Goal: Information Seeking & Learning: Learn about a topic

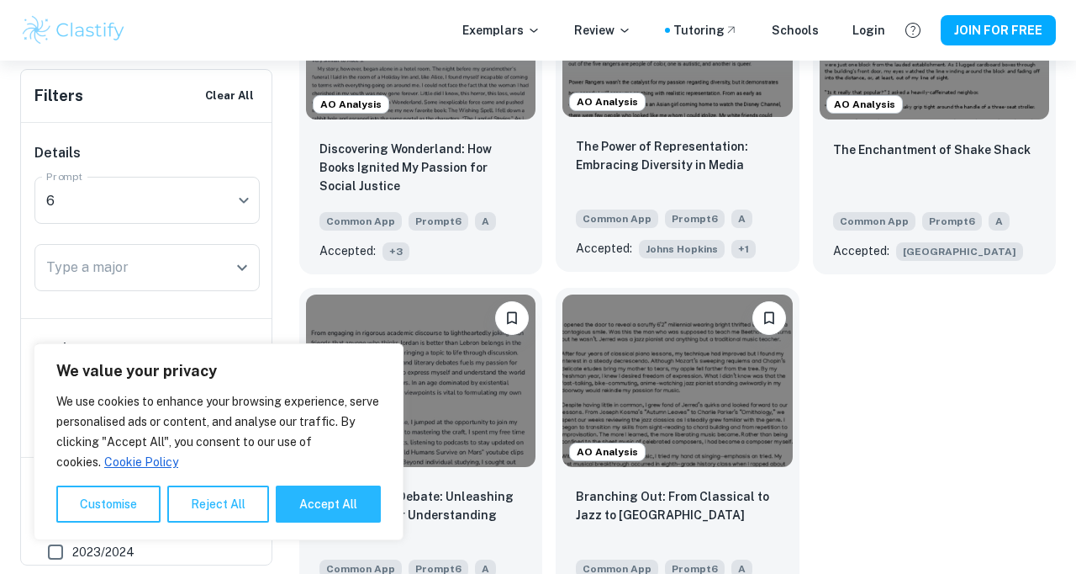
scroll to position [701, 0]
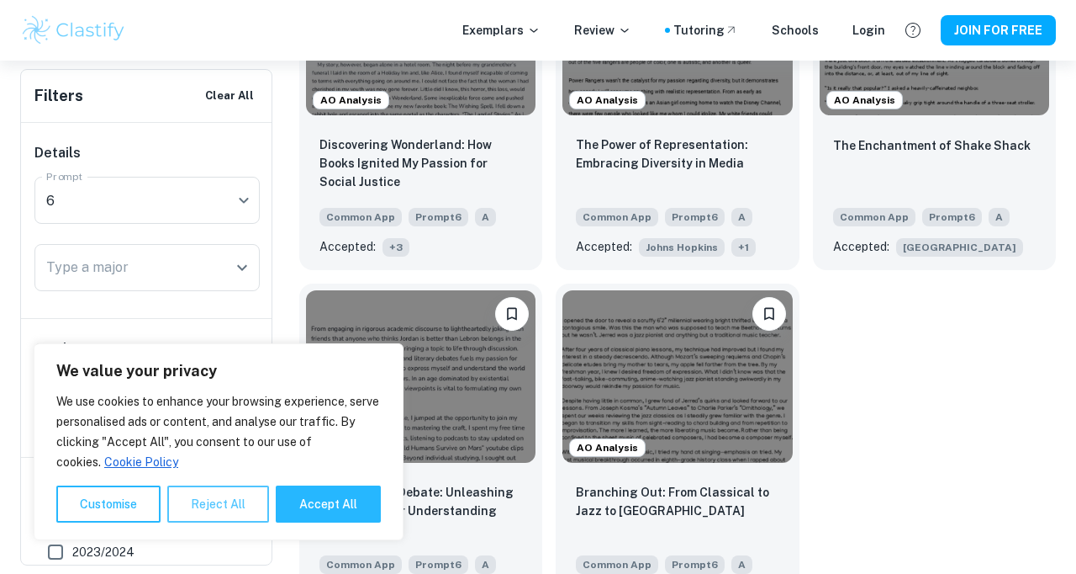
click at [214, 505] on button "Reject All" at bounding box center [218, 503] width 102 height 37
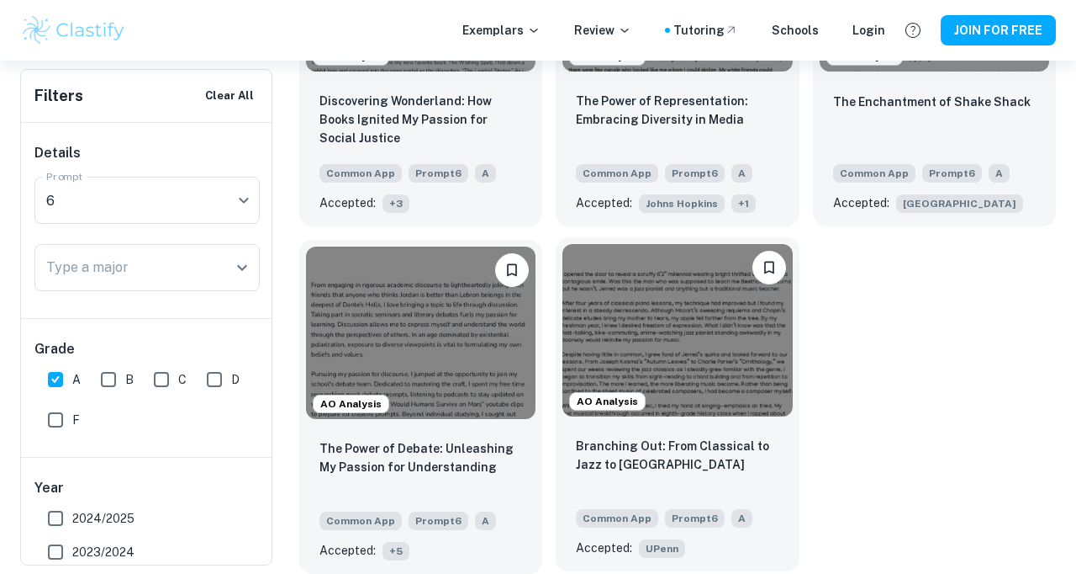
scroll to position [737, 0]
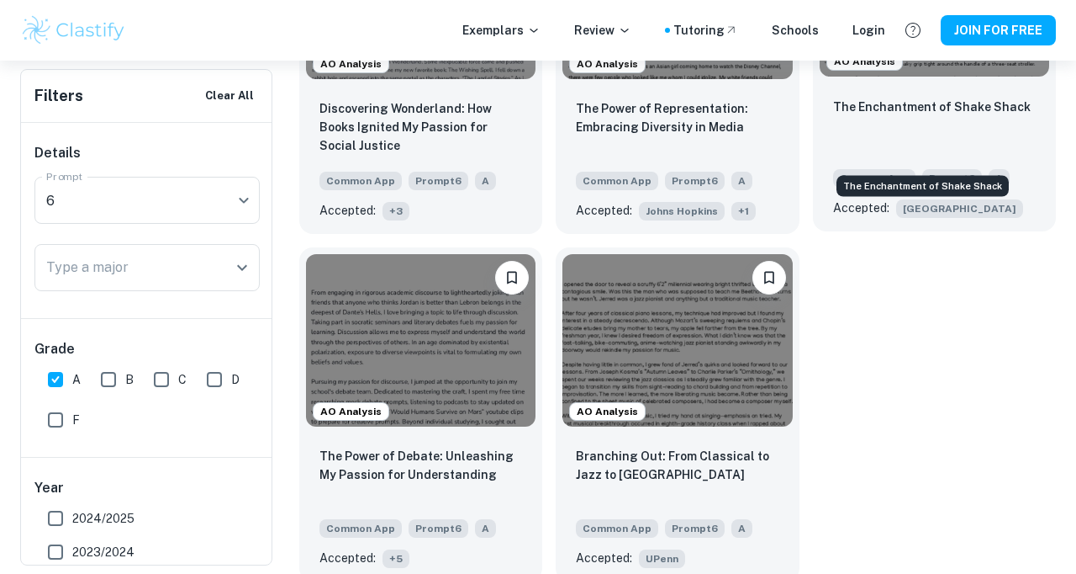
click at [919, 116] on p "The Enchantment of Shake Shack" at bounding box center [932, 107] width 198 height 19
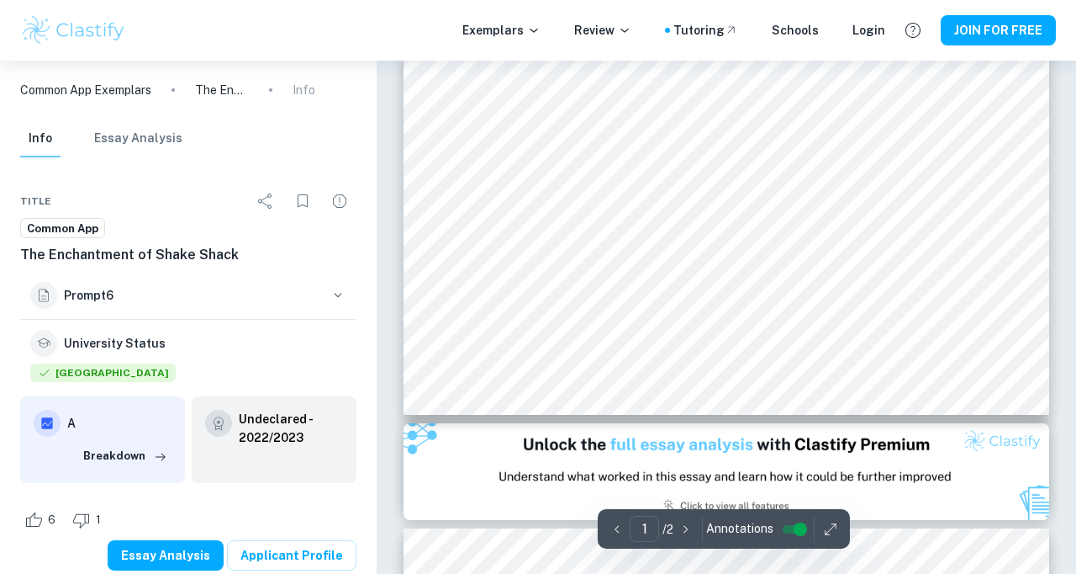
scroll to position [497, 0]
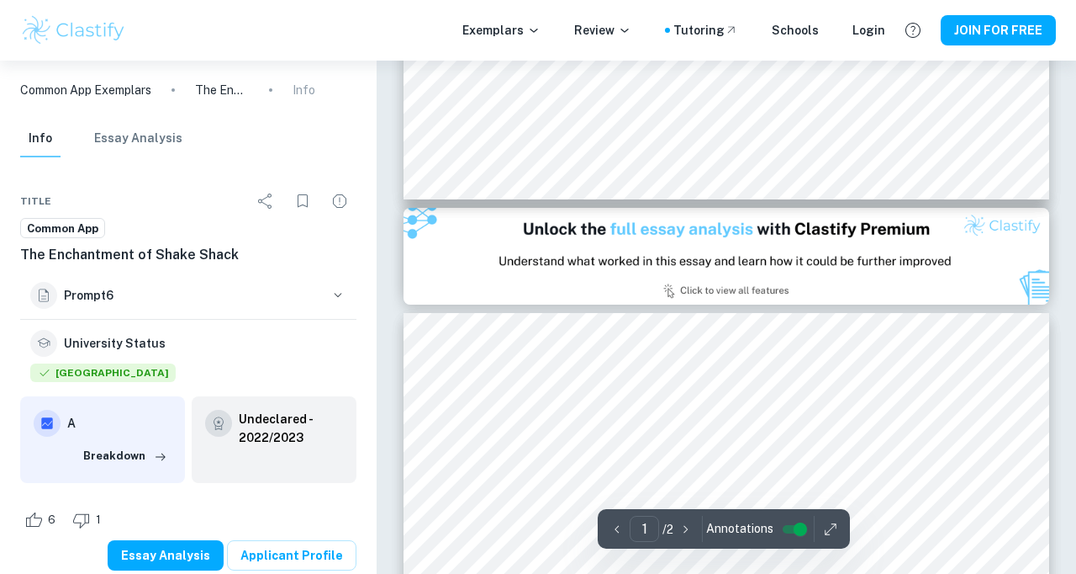
type input "2"
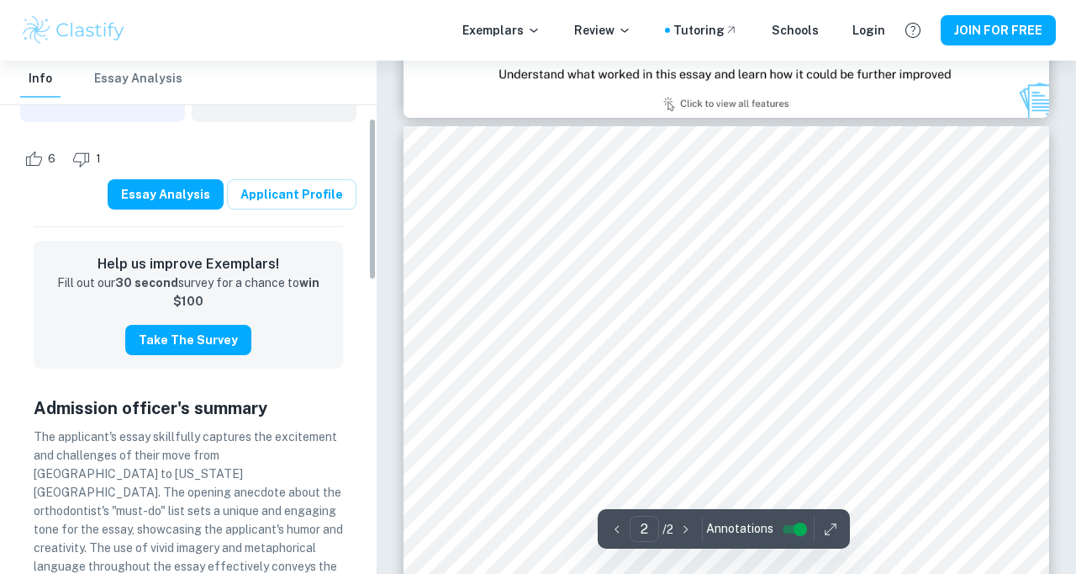
scroll to position [0, 0]
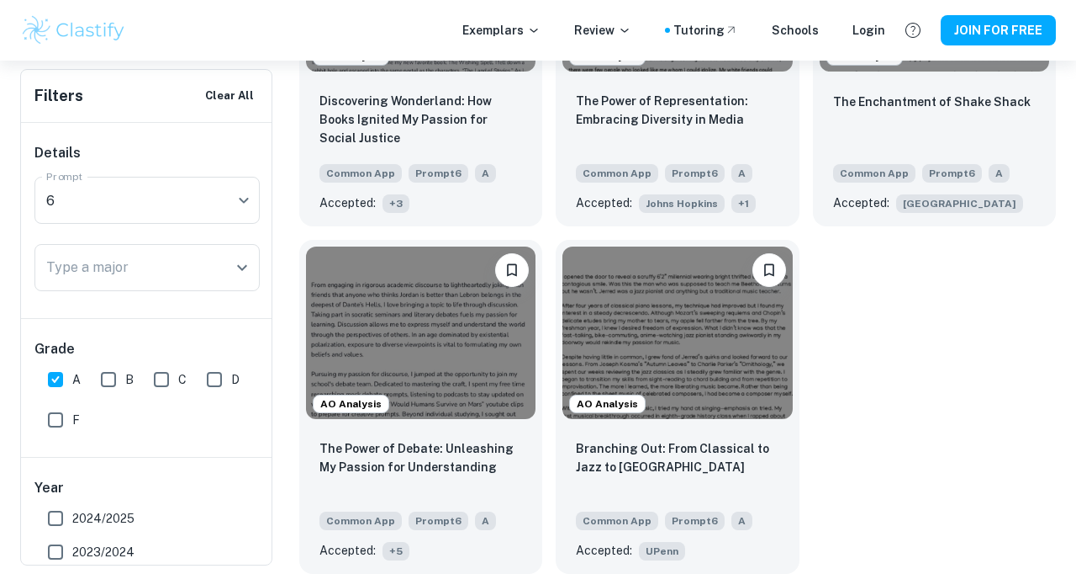
scroll to position [878, 0]
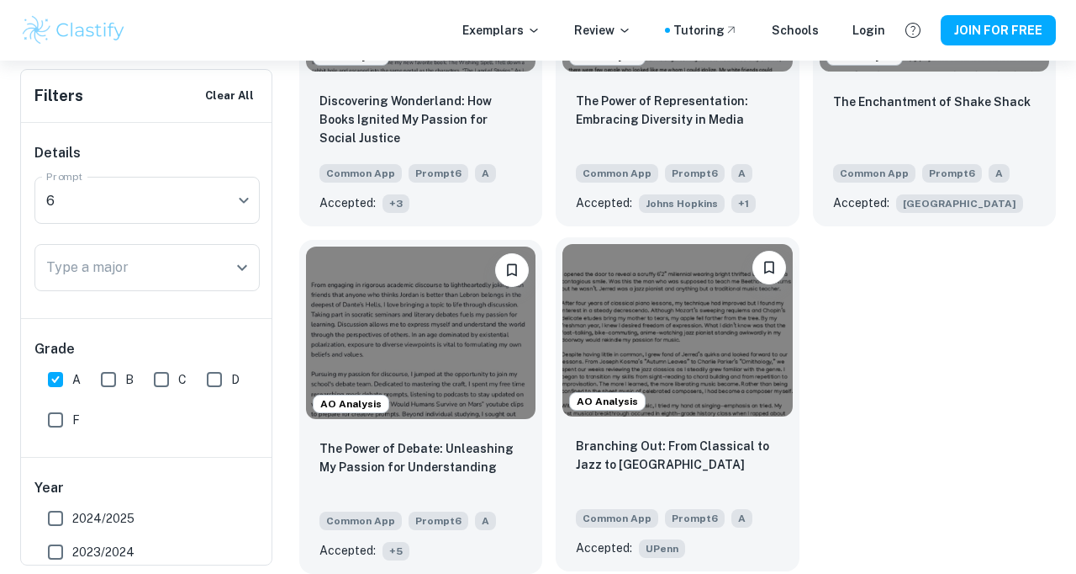
click at [646, 286] on img at bounding box center [678, 330] width 230 height 172
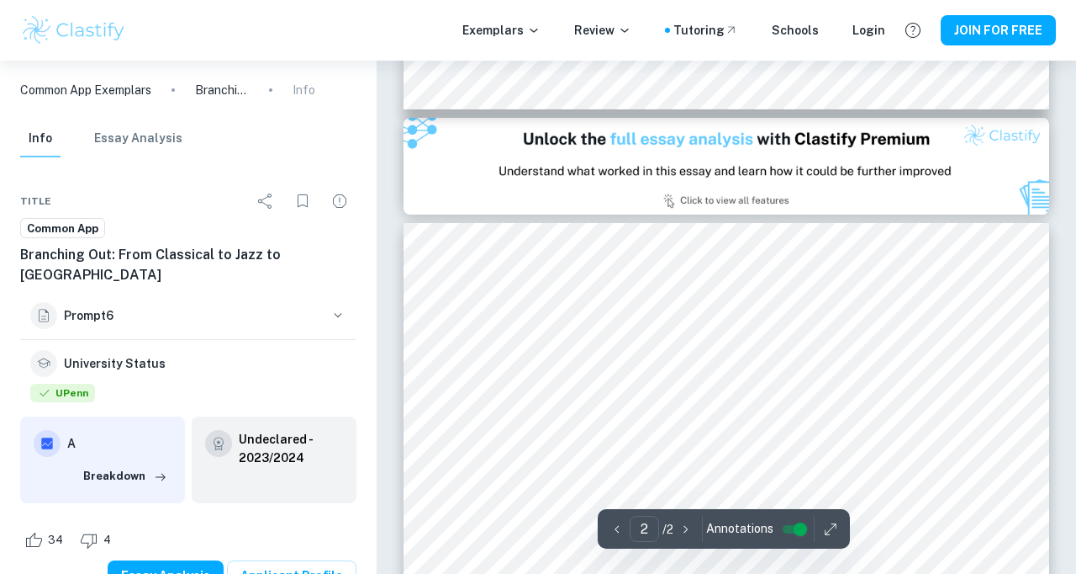
scroll to position [891, 0]
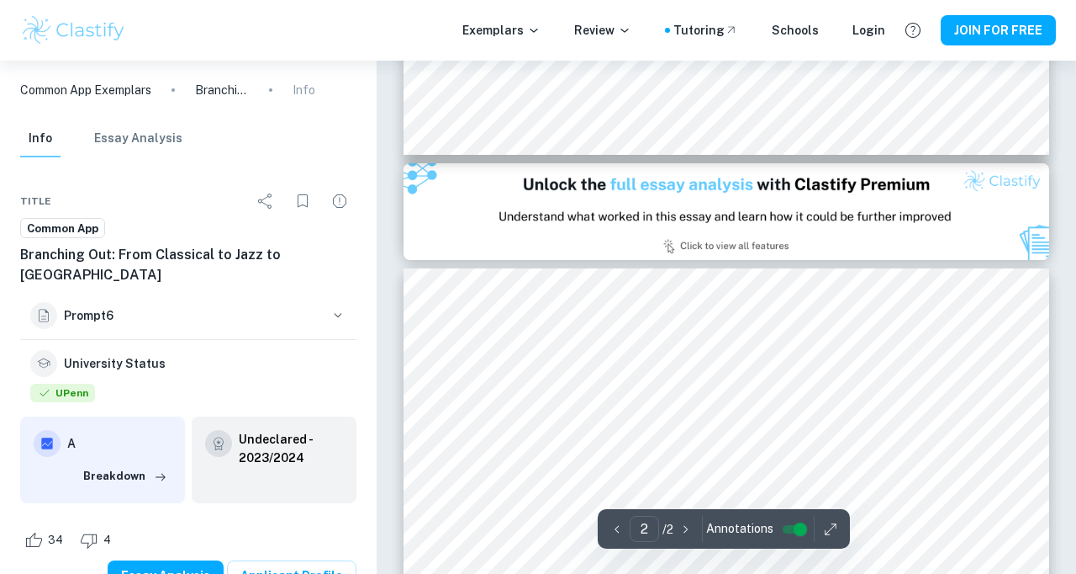
type input "1"
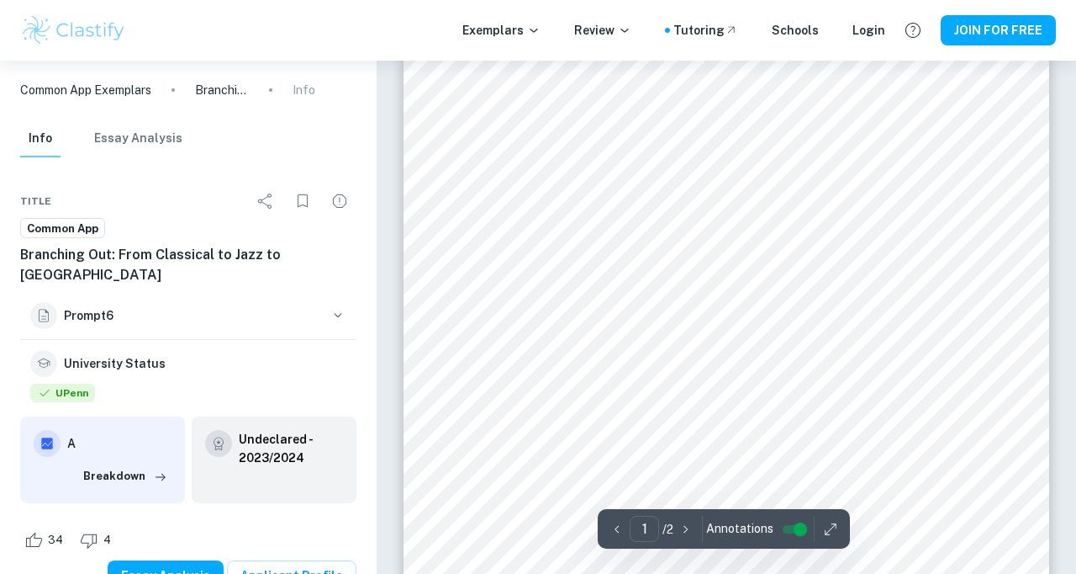
scroll to position [0, 0]
